Goal: Communication & Community: Participate in discussion

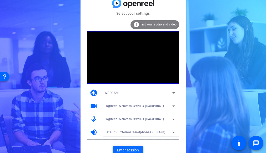
click at [123, 149] on span "Enter session" at bounding box center [128, 151] width 22 height 6
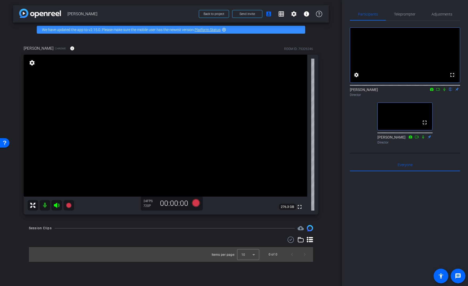
click at [266, 91] on icon at bounding box center [445, 89] width 2 height 3
click at [266, 139] on icon at bounding box center [423, 136] width 2 height 3
click at [56, 153] on icon at bounding box center [57, 205] width 6 height 5
click at [266, 91] on icon at bounding box center [432, 89] width 3 height 3
click at [266, 97] on div at bounding box center [234, 143] width 468 height 286
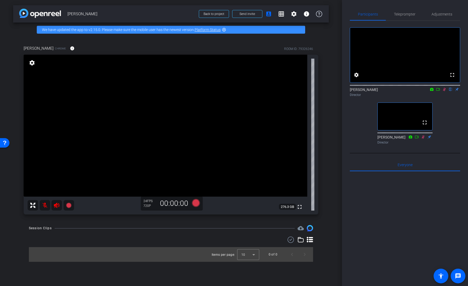
click at [266, 91] on icon at bounding box center [432, 90] width 4 height 4
click at [266, 96] on div at bounding box center [234, 143] width 468 height 286
click at [266, 91] on icon at bounding box center [438, 90] width 4 height 4
